Goal: Navigation & Orientation: Understand site structure

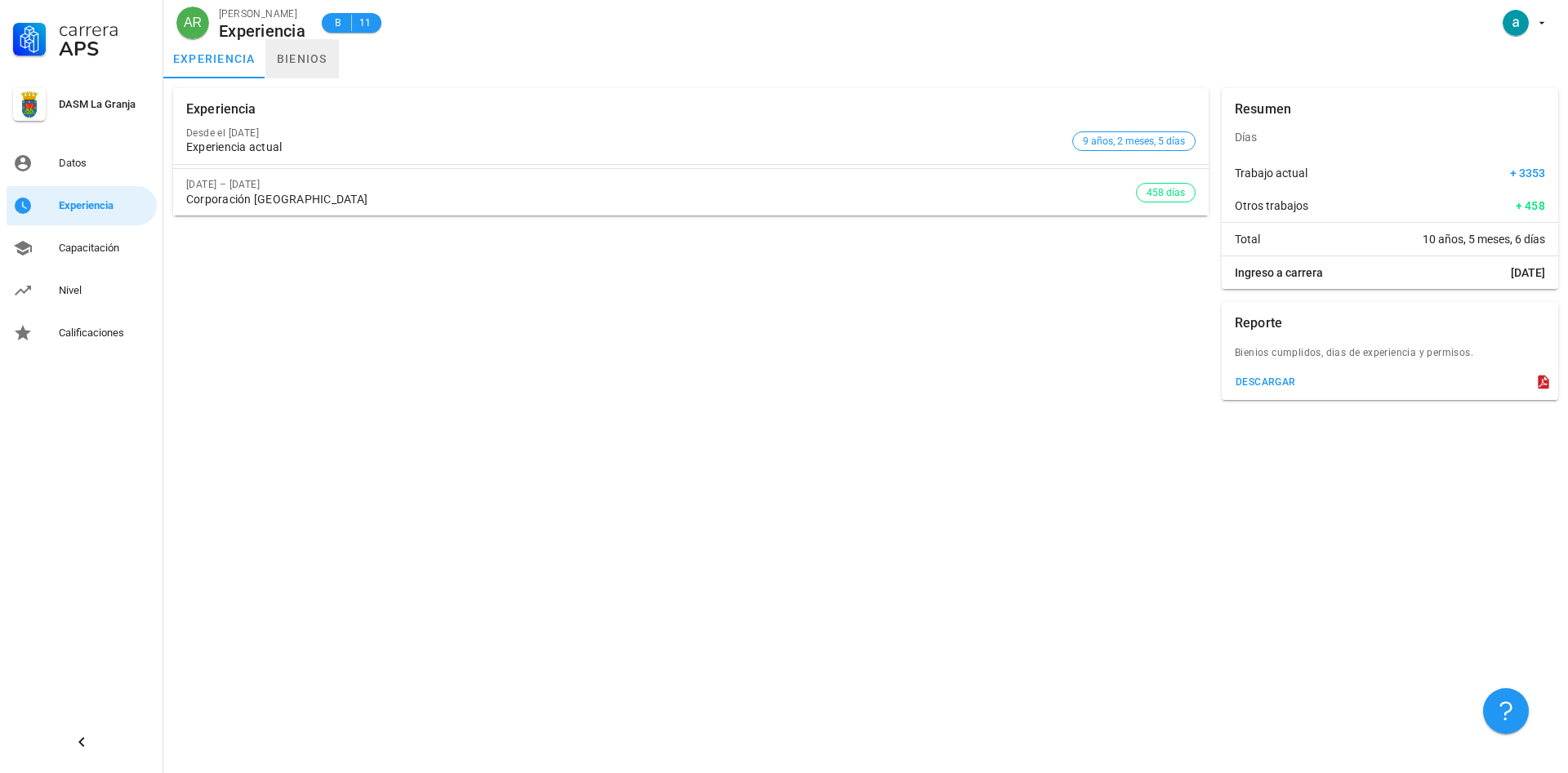
click at [293, 60] on link "bienios" at bounding box center [302, 59] width 74 height 40
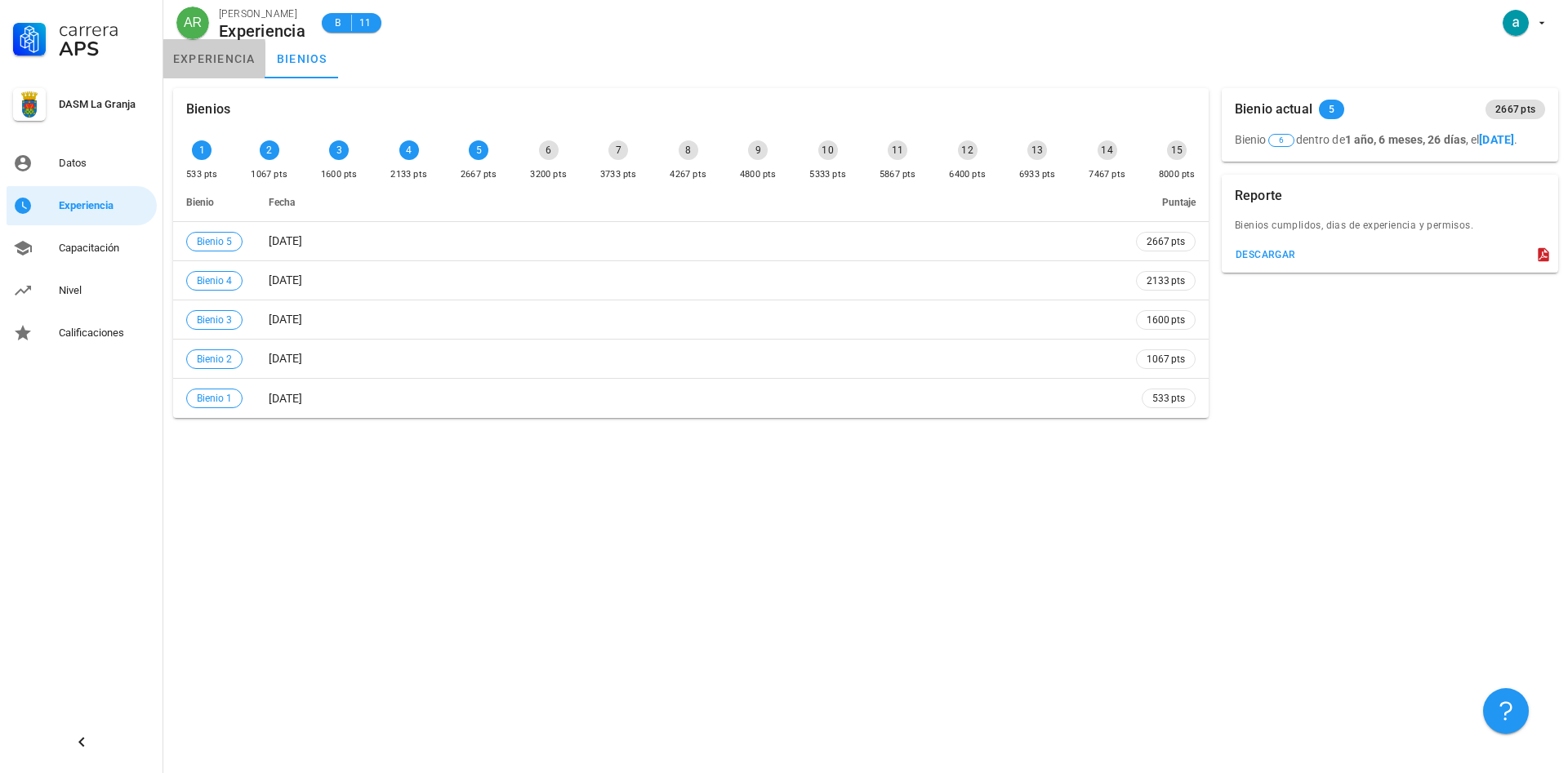
click at [214, 64] on link "experiencia" at bounding box center [215, 59] width 103 height 40
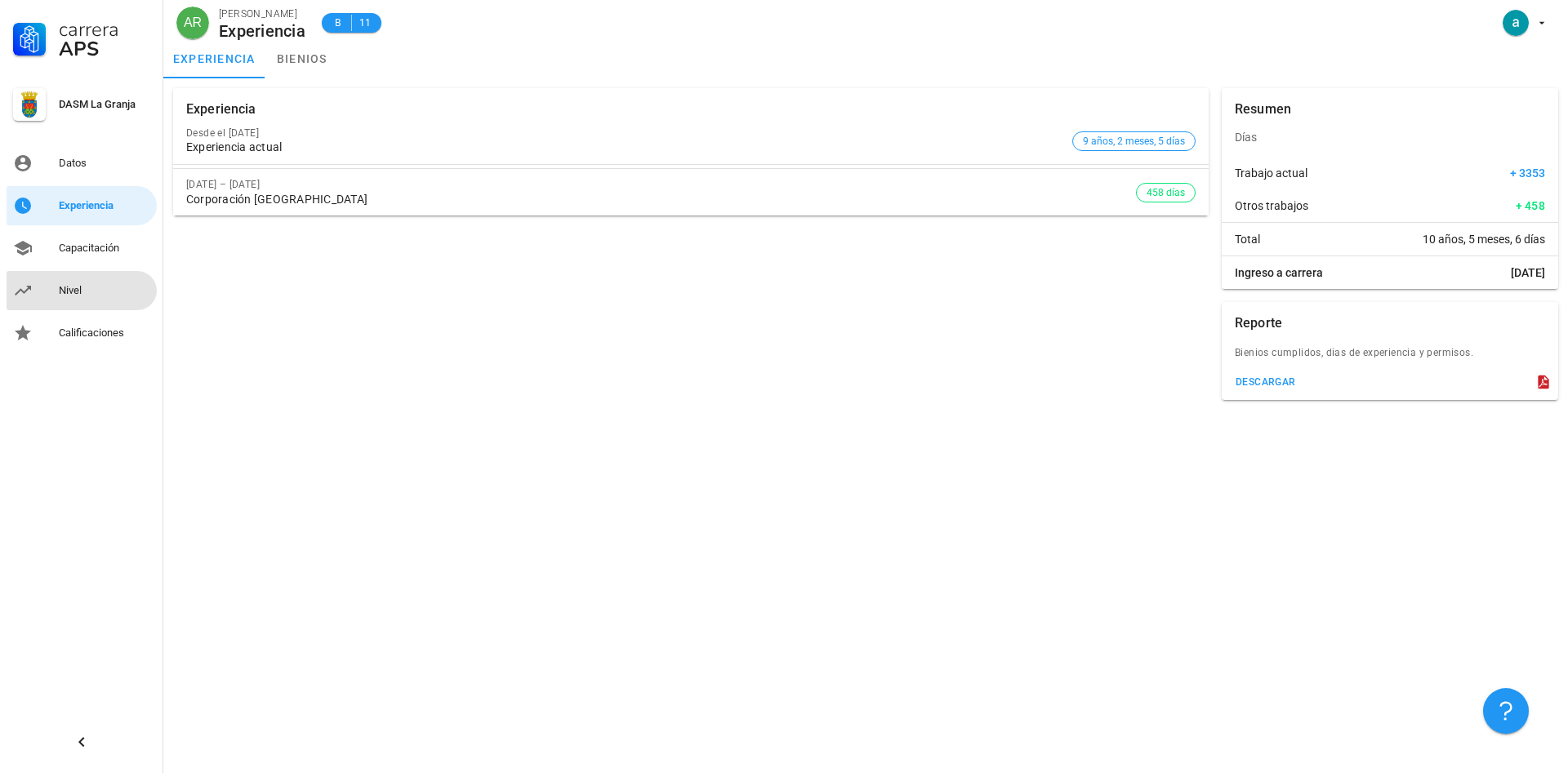
click at [83, 282] on div "Nivel" at bounding box center [104, 290] width 92 height 26
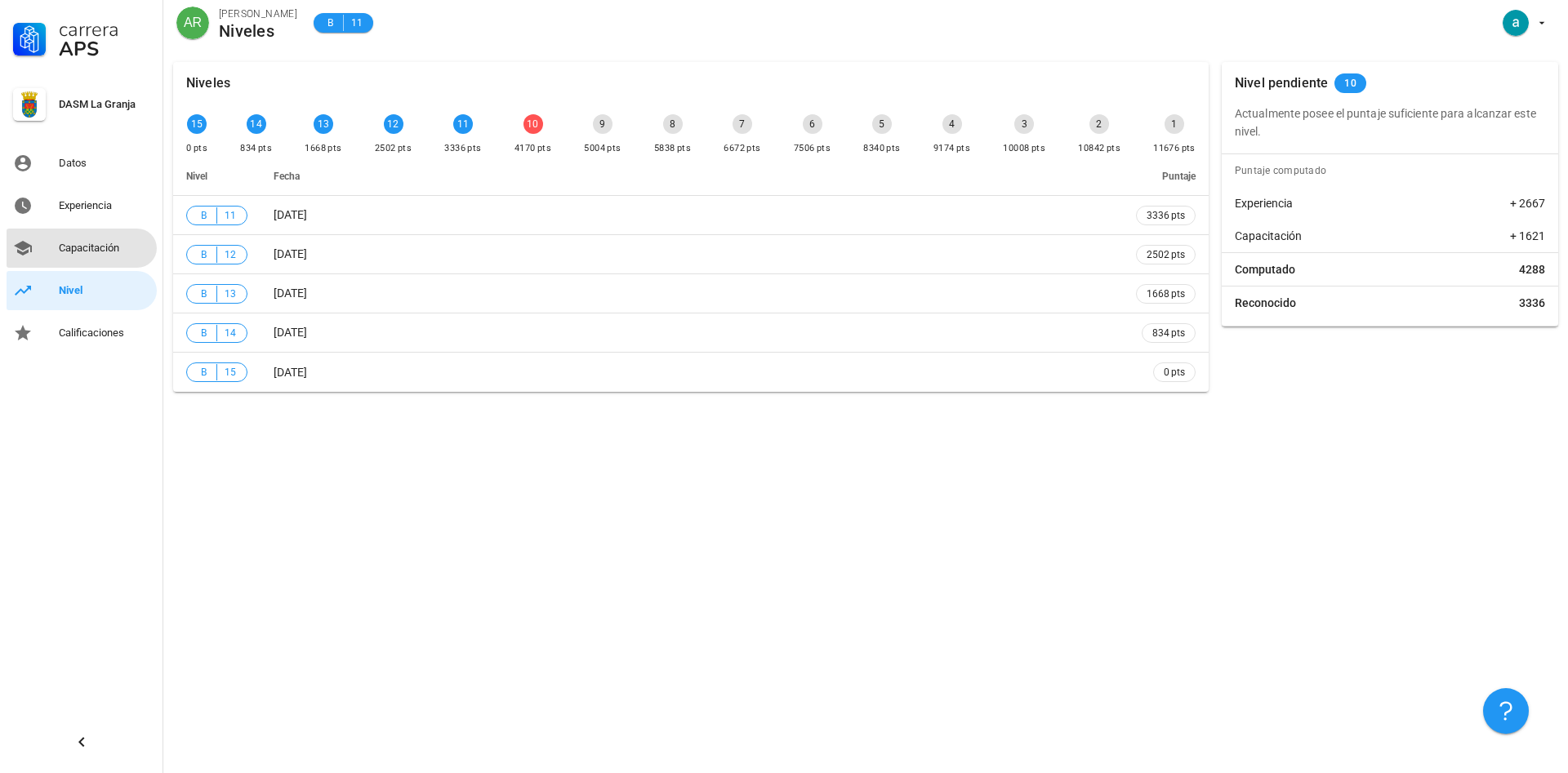
click at [100, 249] on div "Capacitación" at bounding box center [104, 249] width 92 height 14
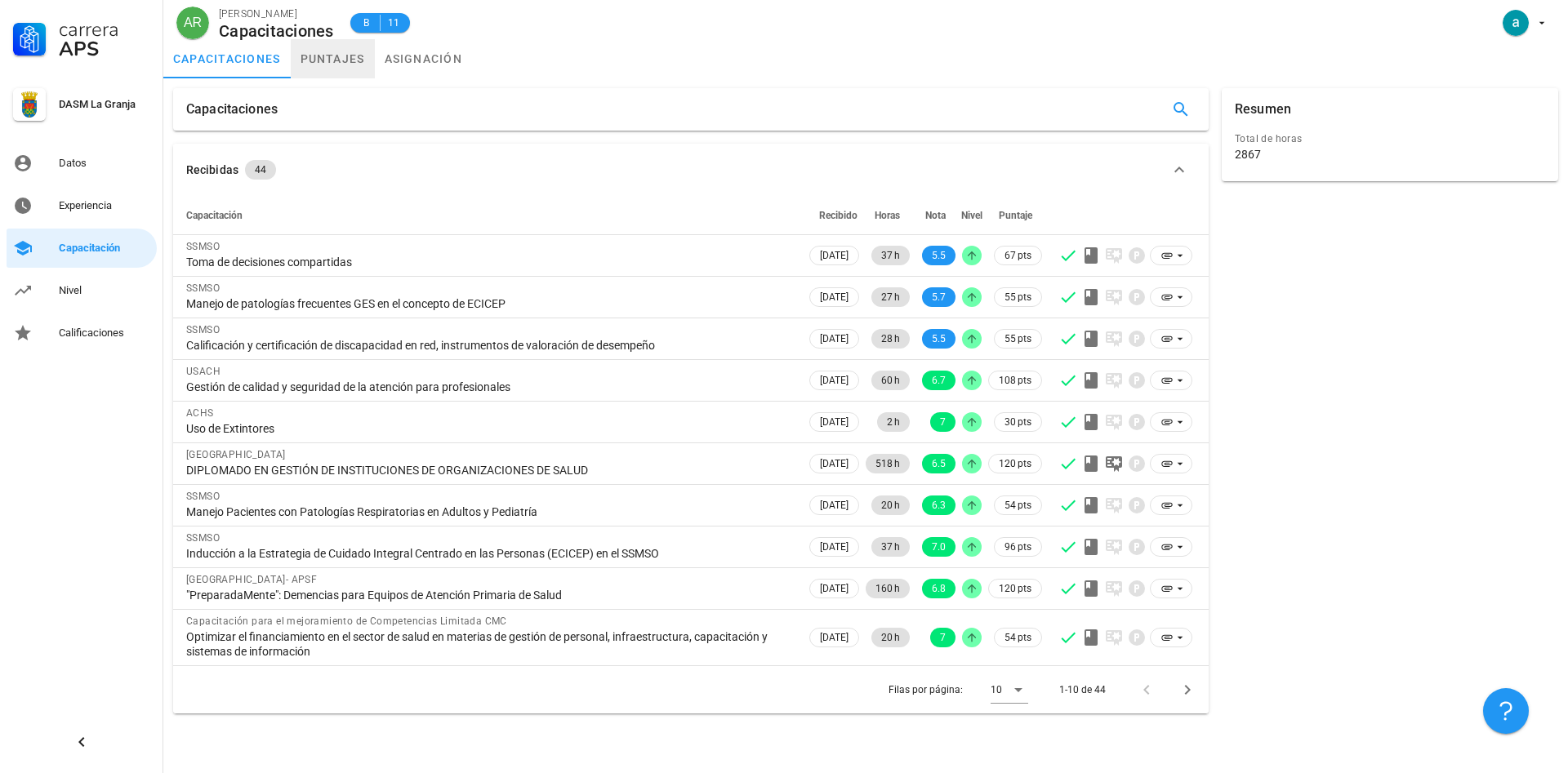
click at [344, 60] on link "puntajes" at bounding box center [332, 59] width 84 height 40
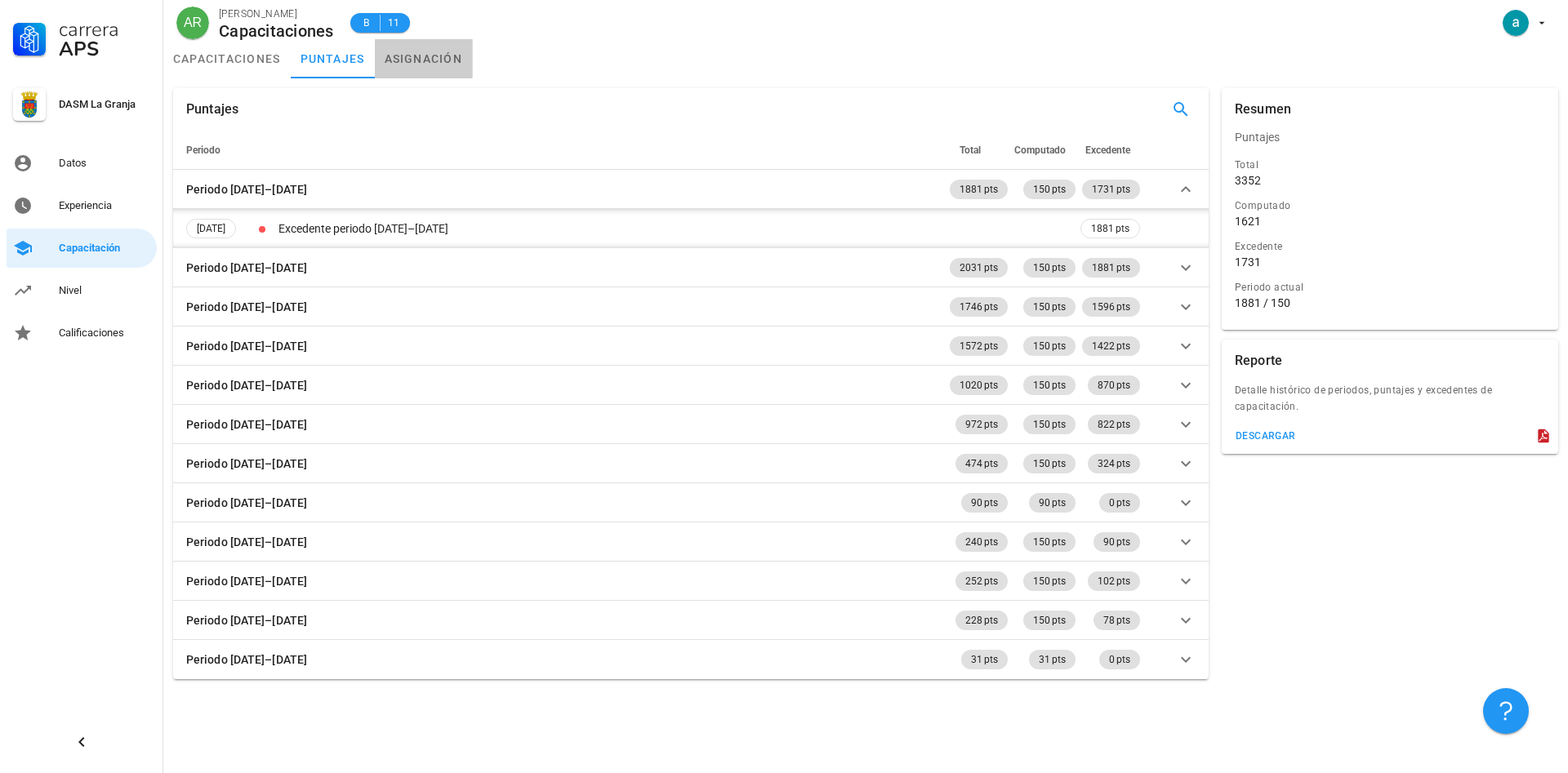
click at [416, 69] on link "asignación" at bounding box center [423, 59] width 98 height 40
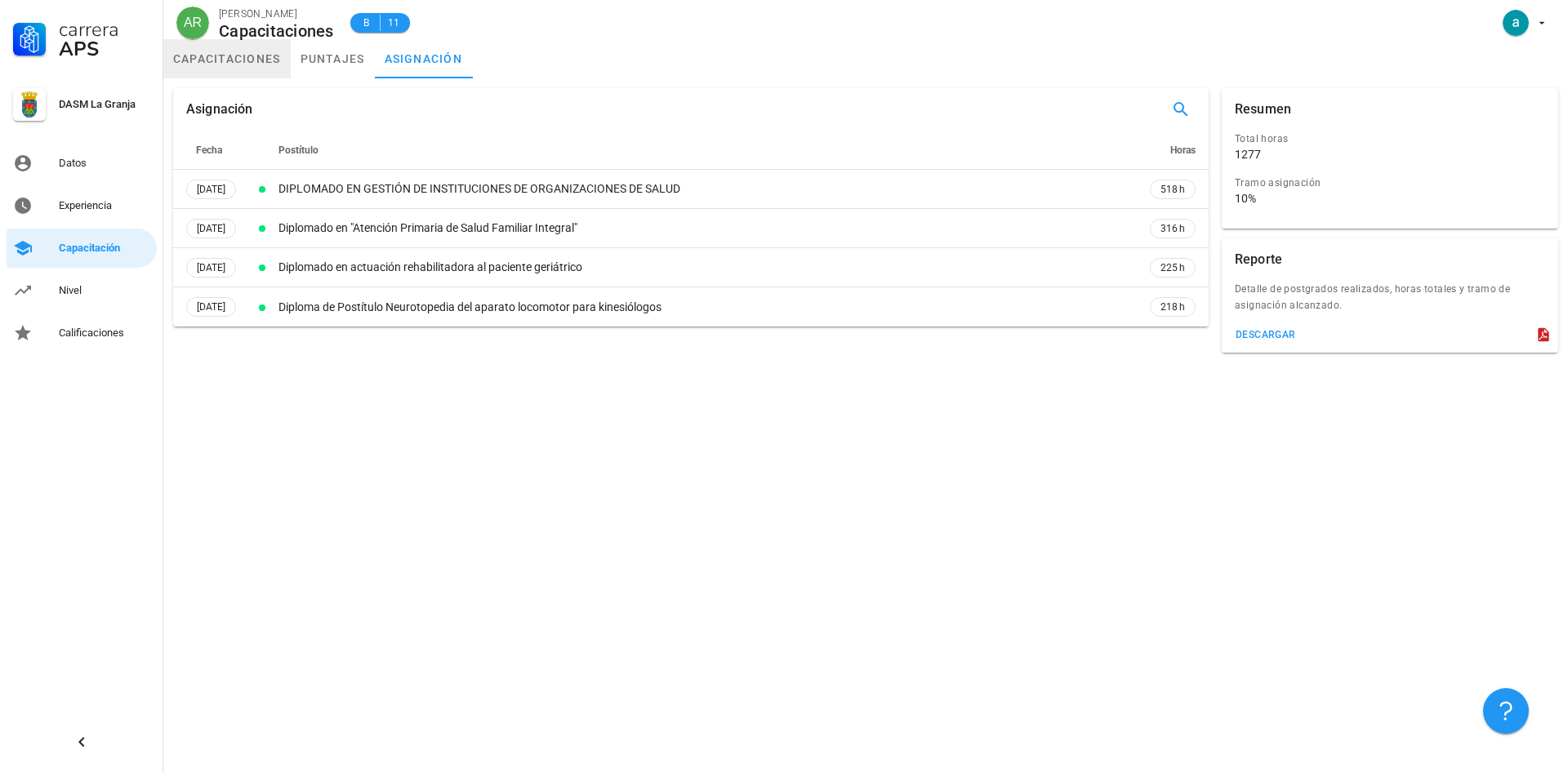
click at [214, 56] on link "capacitaciones" at bounding box center [227, 59] width 128 height 40
